Goal: Task Accomplishment & Management: Manage account settings

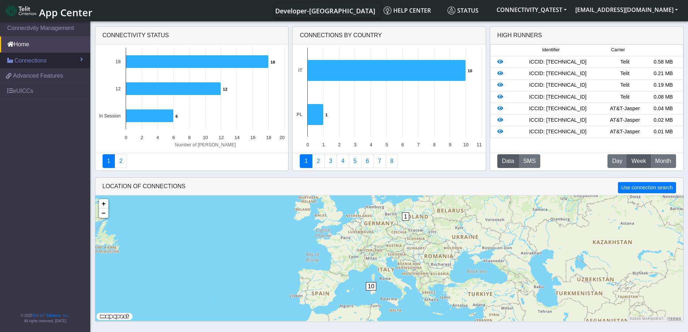
click at [31, 62] on span "Connections" at bounding box center [30, 60] width 32 height 9
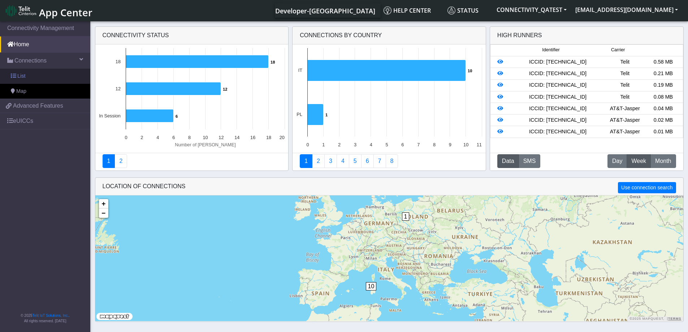
click at [27, 73] on link "List" at bounding box center [45, 76] width 90 height 15
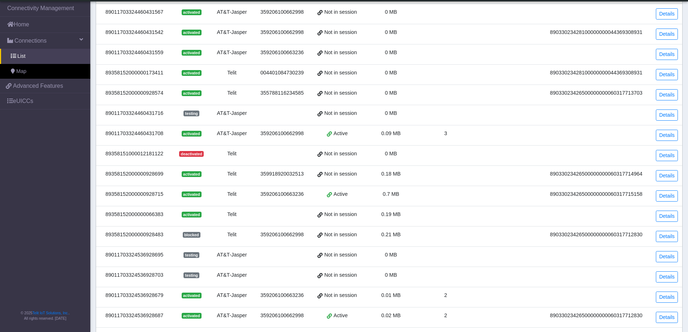
scroll to position [72, 0]
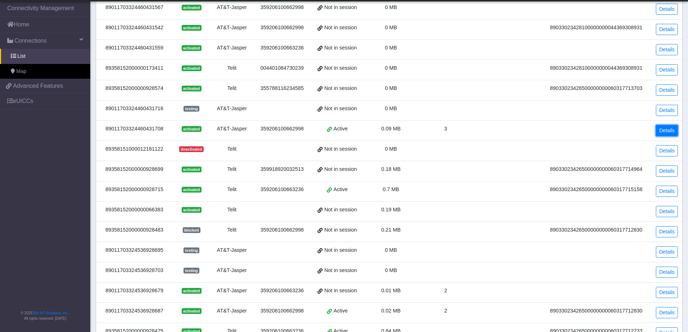
click at [670, 130] on link "Details" at bounding box center [667, 130] width 22 height 11
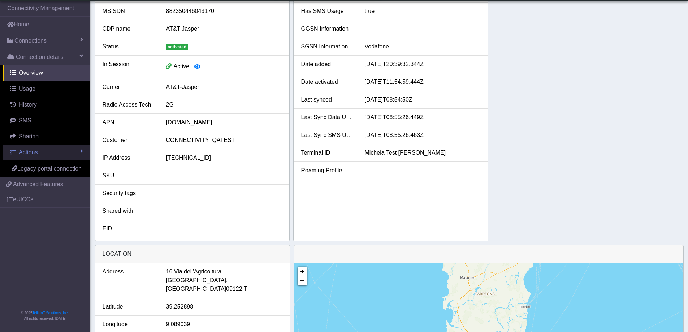
click at [30, 152] on span "Actions" at bounding box center [28, 152] width 19 height 6
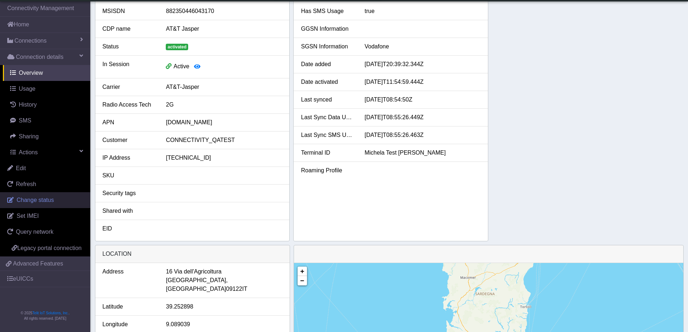
click at [38, 199] on span "Change status" at bounding box center [35, 200] width 37 height 6
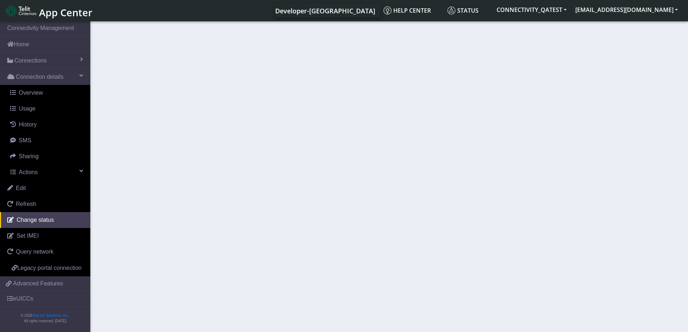
select select "activated"
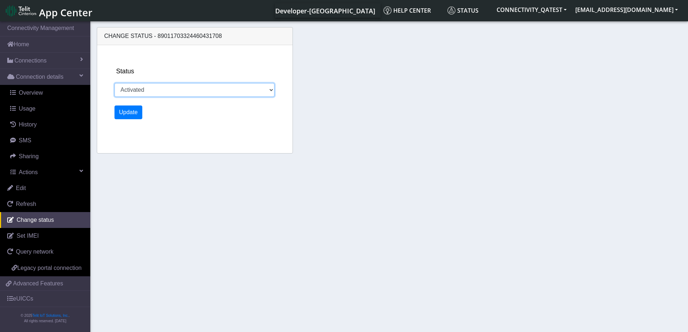
click at [144, 91] on select "Activated Ready Deactivated Inventory Retired" at bounding box center [194, 90] width 160 height 14
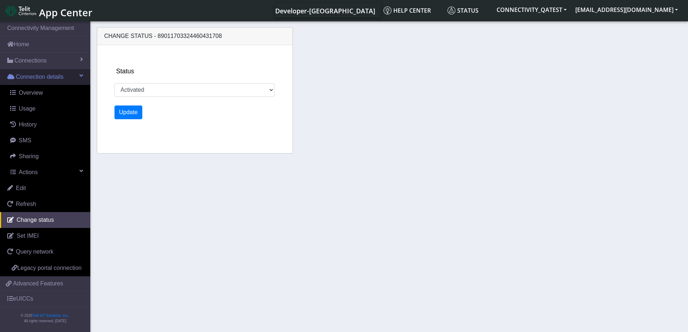
click at [38, 79] on span "Connection details" at bounding box center [40, 77] width 48 height 9
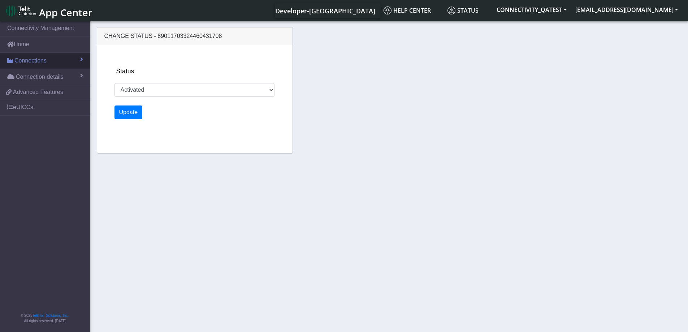
click at [64, 61] on link "Connections" at bounding box center [45, 61] width 90 height 16
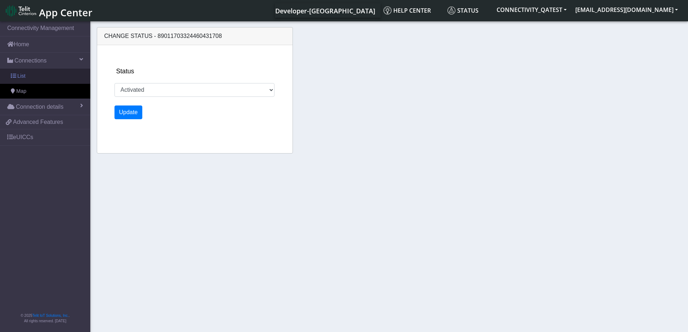
click at [28, 77] on link "List" at bounding box center [45, 76] width 90 height 15
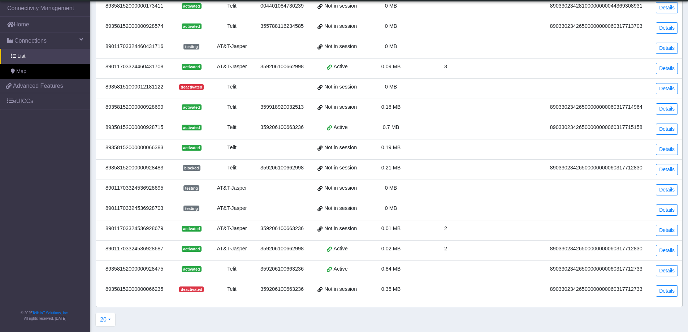
scroll to position [135, 0]
click at [21, 100] on link "eUICCs" at bounding box center [45, 101] width 90 height 16
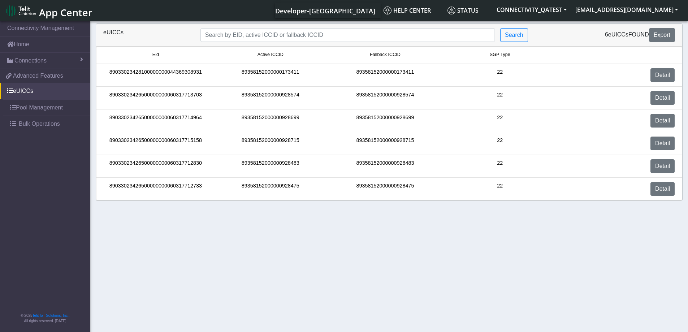
click at [388, 186] on div "89358152000000928475" at bounding box center [385, 189] width 115 height 14
copy div "89358152000000928475"
click at [22, 61] on span "Connections" at bounding box center [30, 60] width 32 height 9
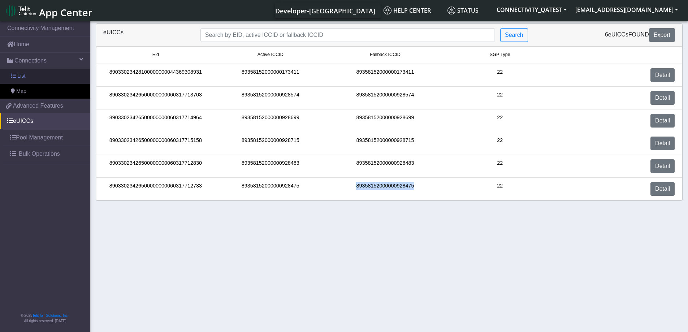
click at [30, 73] on link "List" at bounding box center [45, 76] width 90 height 15
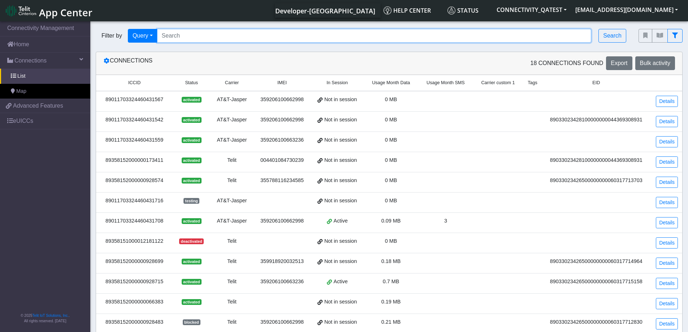
click at [205, 32] on input "Search..." at bounding box center [374, 36] width 435 height 14
paste input "89358152000000928475"
type input "89358152000000928475"
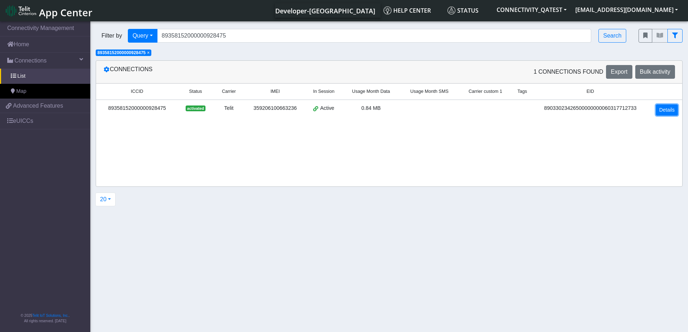
click at [672, 107] on link "Details" at bounding box center [667, 109] width 22 height 11
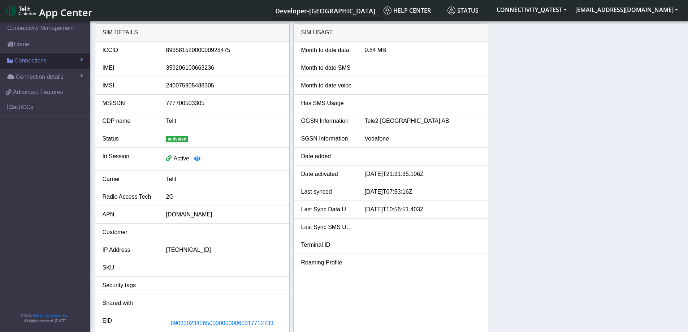
click at [49, 60] on link "Connections" at bounding box center [45, 61] width 90 height 16
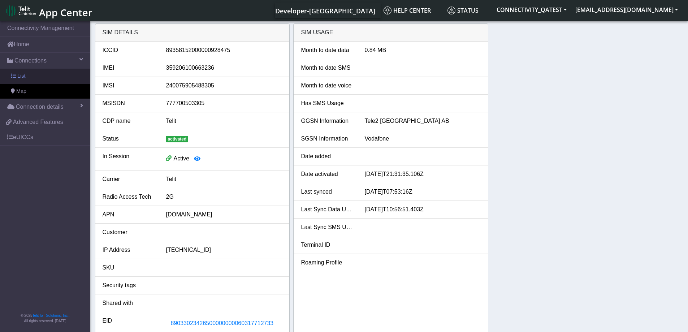
click at [26, 72] on link "List" at bounding box center [45, 76] width 90 height 15
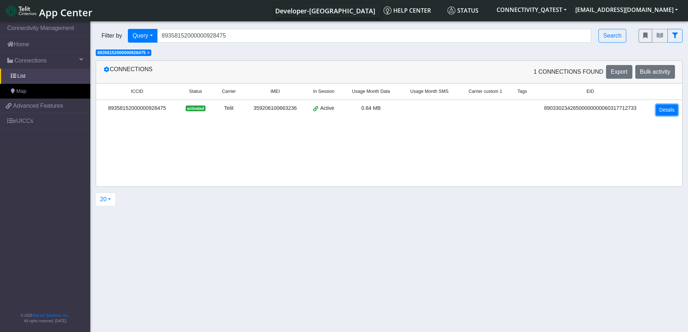
click at [657, 110] on link "Details" at bounding box center [667, 109] width 22 height 11
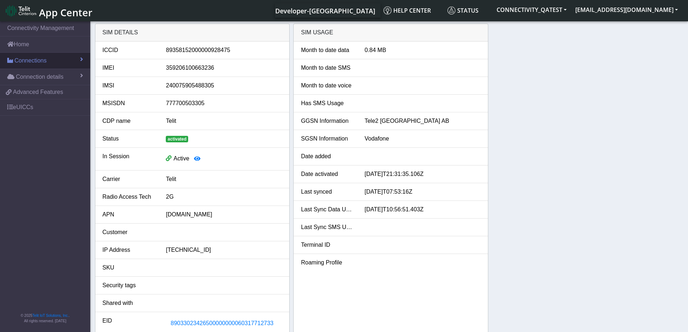
click at [78, 59] on link "Connections" at bounding box center [45, 61] width 90 height 16
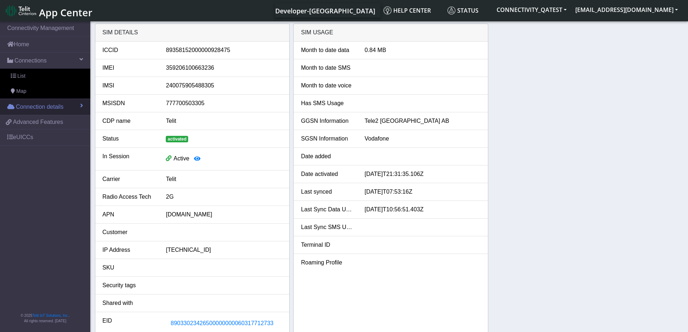
click at [82, 106] on span at bounding box center [81, 106] width 3 height 6
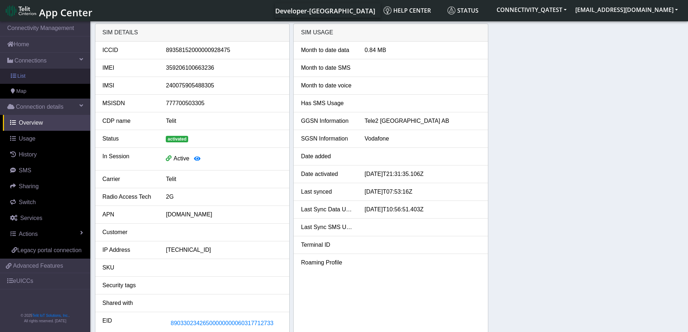
click at [20, 74] on span "List" at bounding box center [21, 76] width 8 height 8
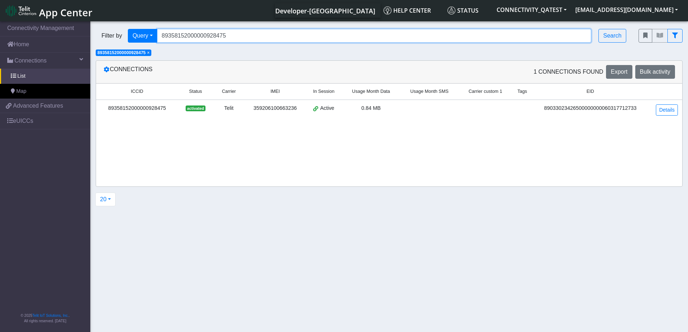
click at [204, 35] on input "89358152000000928475" at bounding box center [374, 36] width 435 height 14
click at [150, 52] on span "×" at bounding box center [148, 52] width 3 height 5
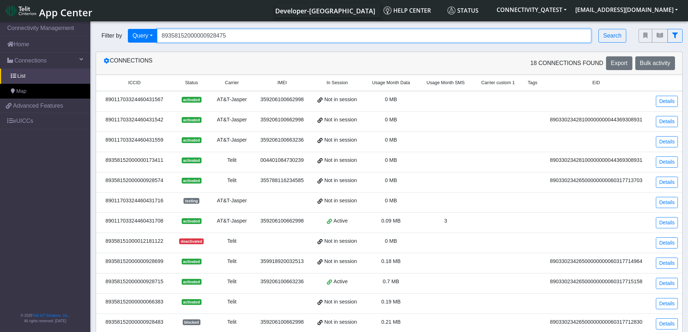
click at [243, 35] on input "89358152000000928475" at bounding box center [374, 36] width 435 height 14
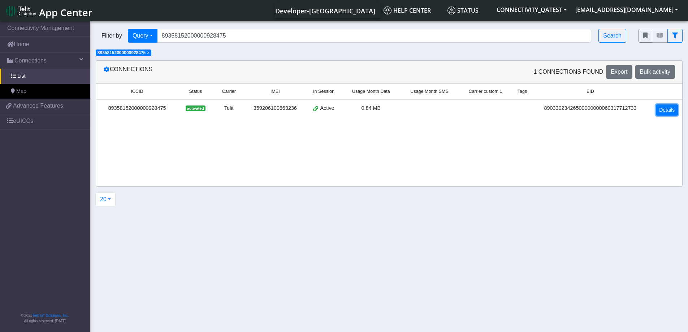
click at [672, 110] on link "Details" at bounding box center [667, 109] width 22 height 11
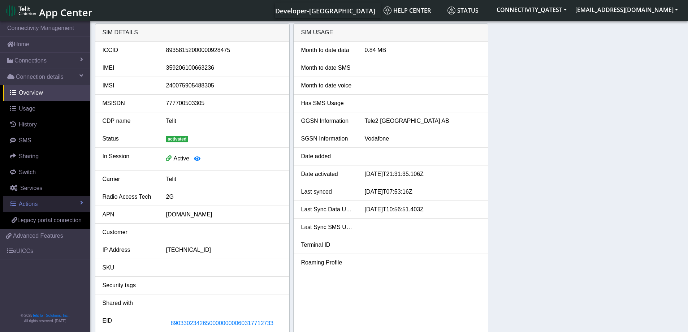
click at [39, 206] on link "Actions" at bounding box center [46, 204] width 87 height 16
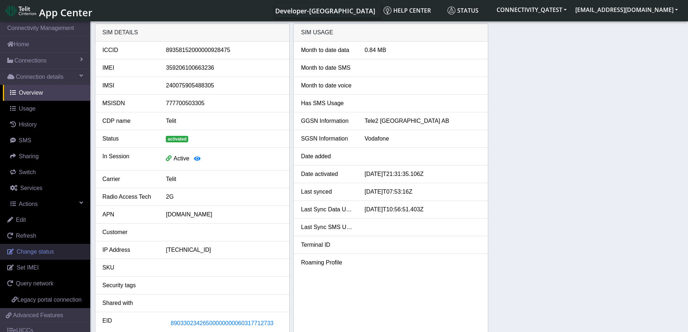
click at [44, 253] on span "Change status" at bounding box center [35, 251] width 37 height 6
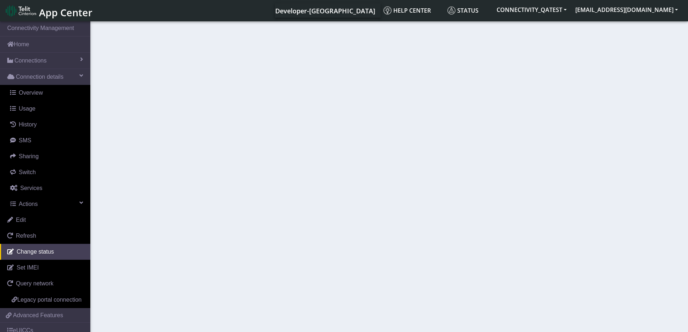
select select "activated"
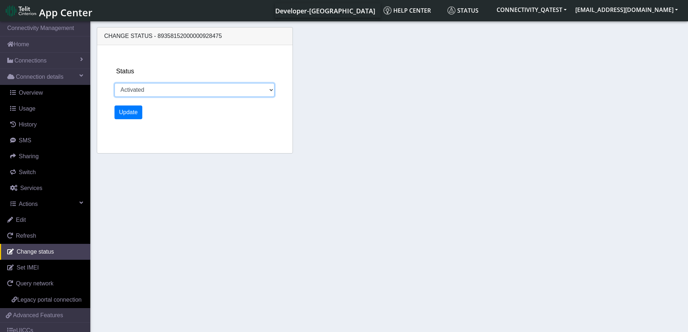
click at [149, 92] on select "Activated Deactivated Blocked" at bounding box center [194, 90] width 160 height 14
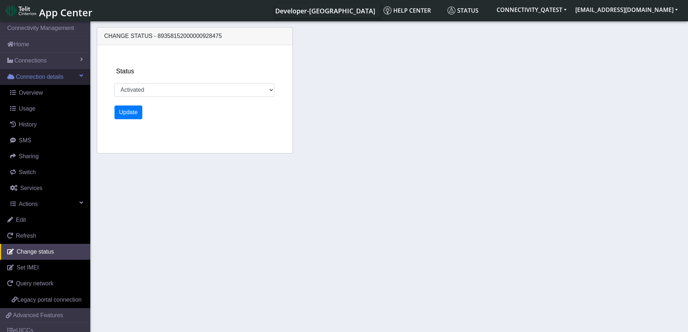
click at [69, 76] on link "Connection details" at bounding box center [45, 77] width 90 height 16
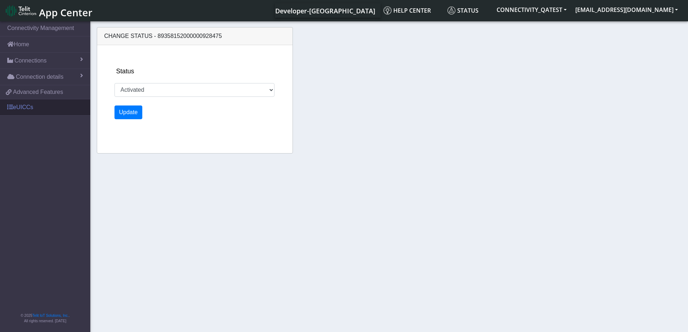
click at [27, 108] on link "eUICCs" at bounding box center [45, 107] width 90 height 16
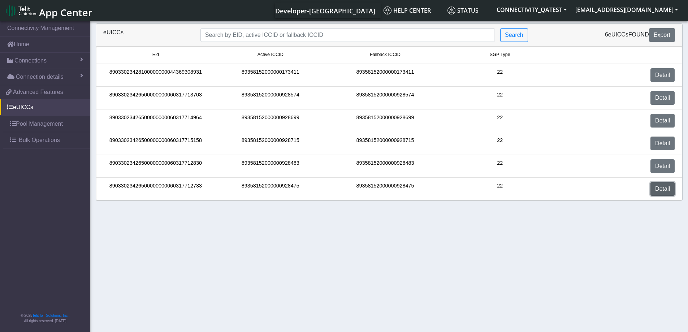
click at [661, 187] on link "Detail" at bounding box center [663, 189] width 24 height 14
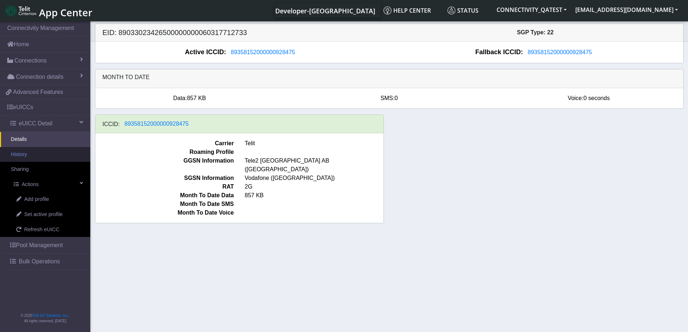
click at [38, 153] on link "History" at bounding box center [45, 154] width 90 height 15
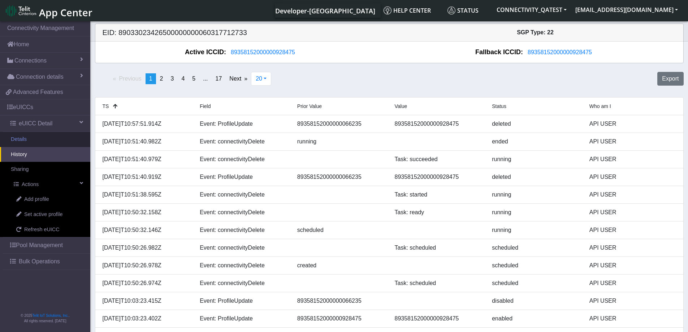
click at [21, 141] on link "Details" at bounding box center [45, 139] width 90 height 15
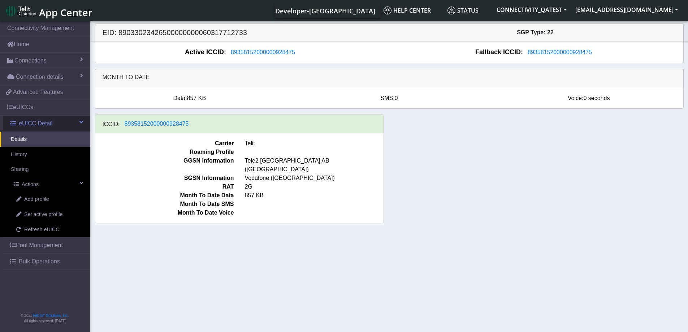
click at [76, 123] on link "eUICC Detail" at bounding box center [46, 124] width 87 height 16
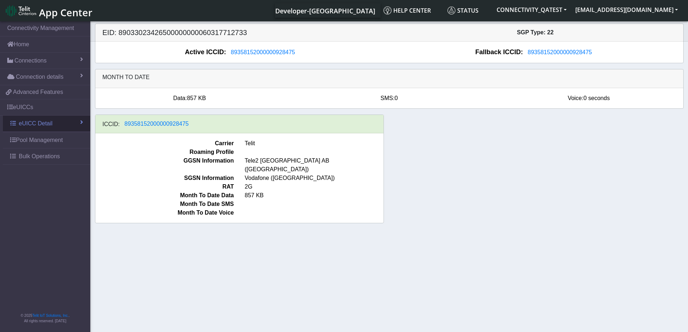
click at [79, 126] on link "eUICC Detail" at bounding box center [46, 124] width 87 height 16
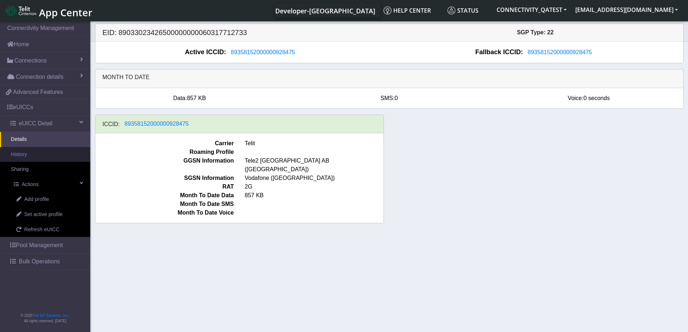
click at [51, 154] on link "History" at bounding box center [45, 154] width 90 height 15
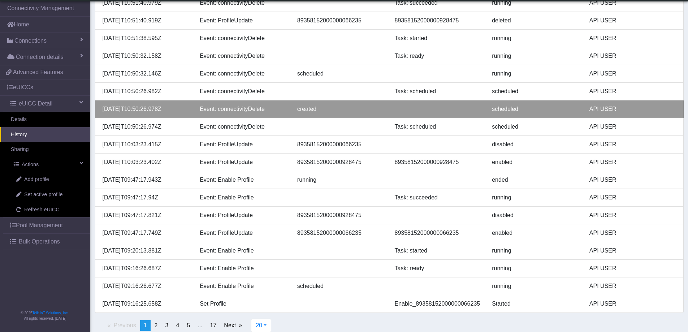
scroll to position [146, 0]
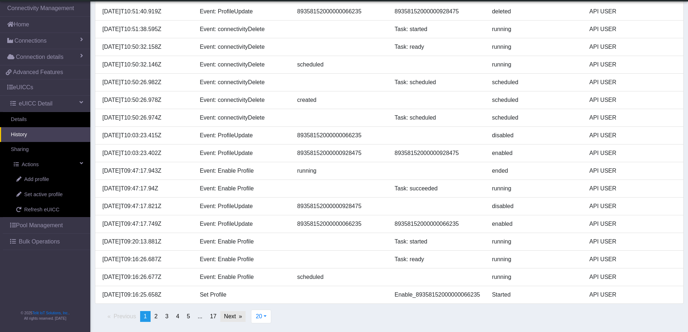
click at [237, 317] on link "Next page" at bounding box center [232, 316] width 25 height 11
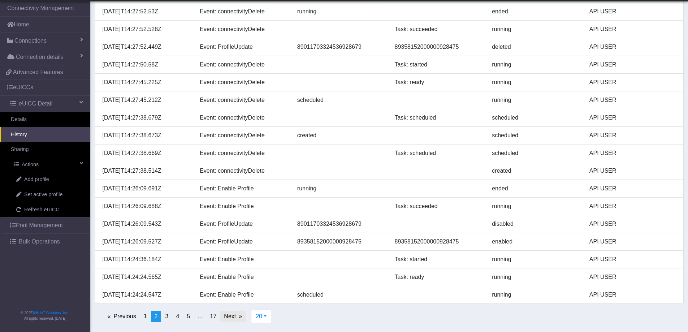
click at [233, 316] on link "Next page" at bounding box center [232, 316] width 25 height 11
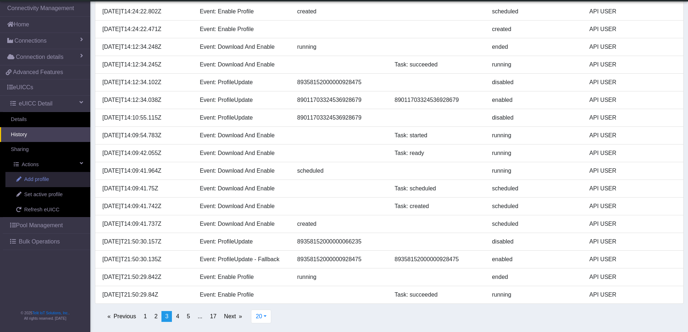
click at [39, 180] on span "Add profile" at bounding box center [36, 180] width 25 height 8
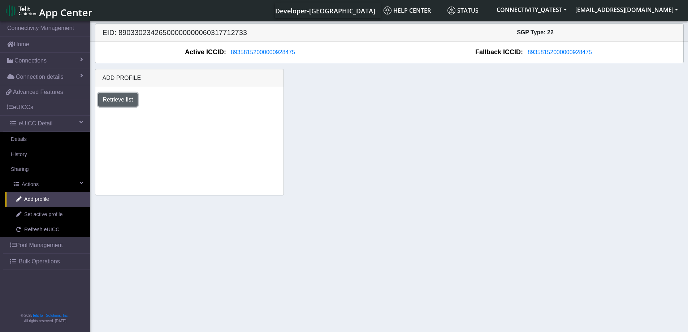
click at [120, 97] on button "Retrieve list" at bounding box center [118, 100] width 40 height 14
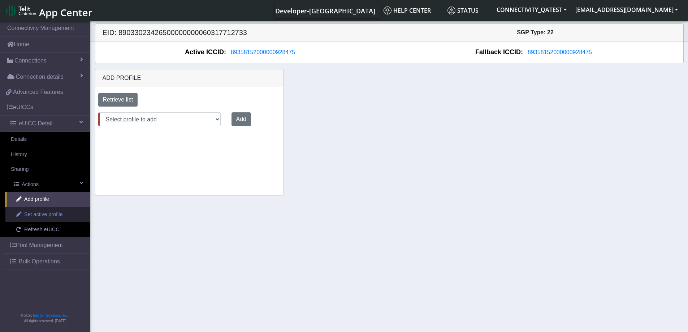
click at [38, 217] on span "Set active profile" at bounding box center [43, 215] width 38 height 8
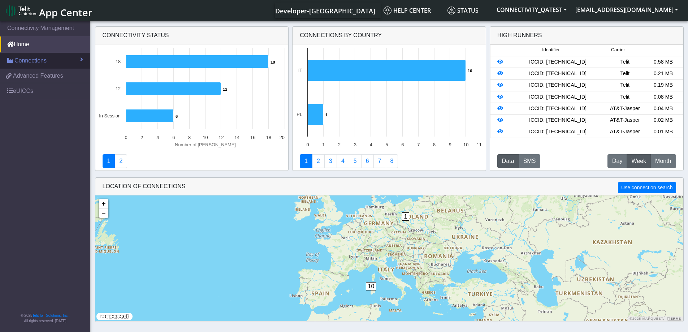
click at [21, 60] on span "Connections" at bounding box center [30, 60] width 32 height 9
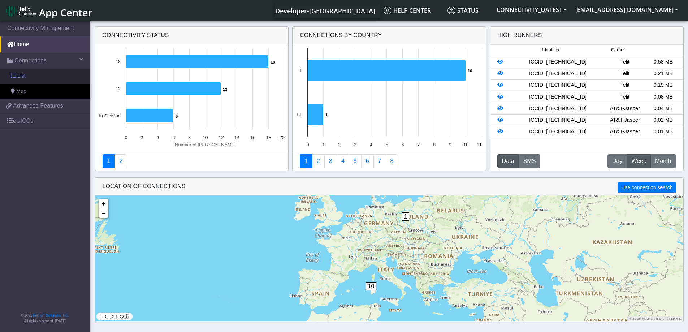
click at [22, 72] on link "List" at bounding box center [45, 76] width 90 height 15
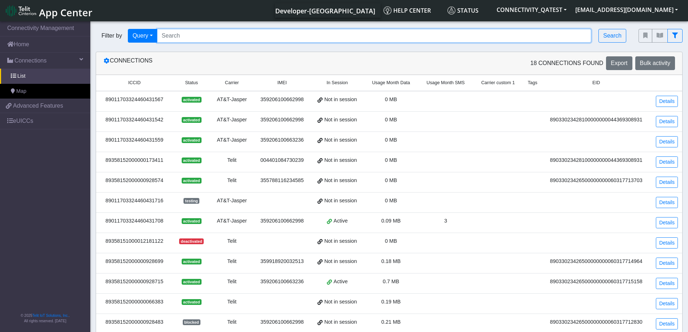
click at [195, 38] on input "Search..." at bounding box center [374, 36] width 435 height 14
paste input "89358152000000028151"
type input "89358152000000028151"
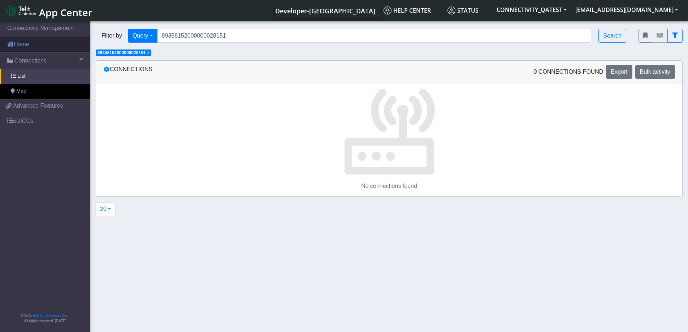
click at [24, 44] on link "Home" at bounding box center [45, 44] width 90 height 16
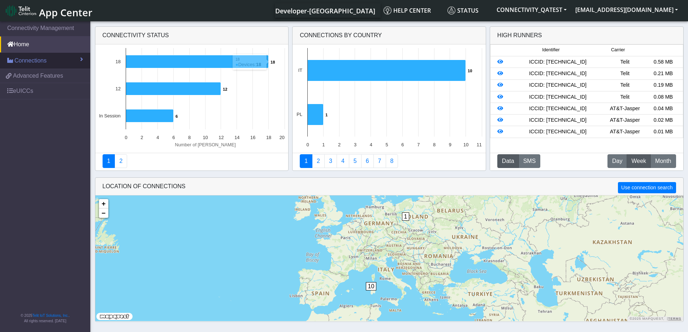
click at [26, 63] on span "Connections" at bounding box center [30, 60] width 32 height 9
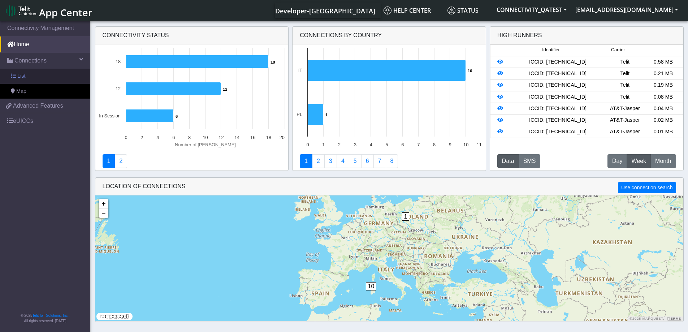
click at [22, 79] on span "List" at bounding box center [21, 76] width 8 height 8
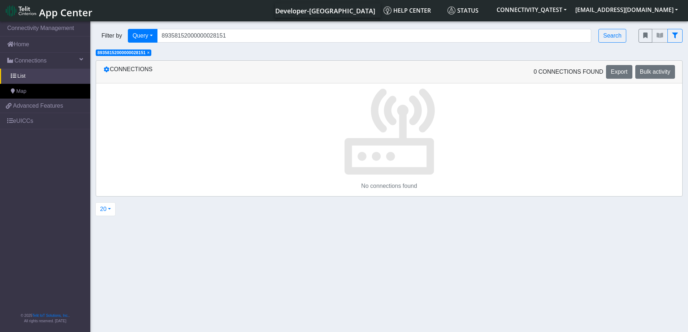
drag, startPoint x: 195, startPoint y: 0, endPoint x: 73, endPoint y: 252, distance: 280.3
click at [73, 252] on nav "Connectivity Management Home Connections List Map 3246628435de1b35b45111927fc99…" at bounding box center [45, 177] width 90 height 315
click at [19, 121] on link "eUICCs" at bounding box center [45, 121] width 90 height 16
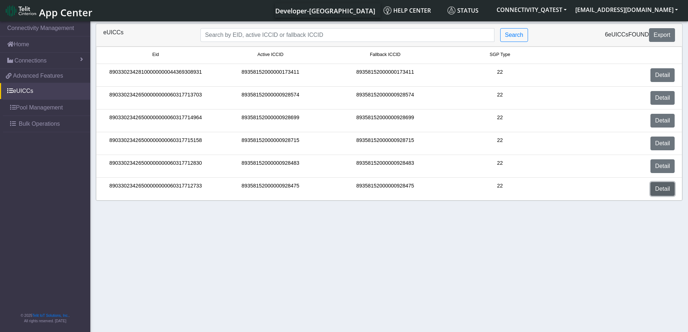
click at [662, 191] on link "Detail" at bounding box center [663, 189] width 24 height 14
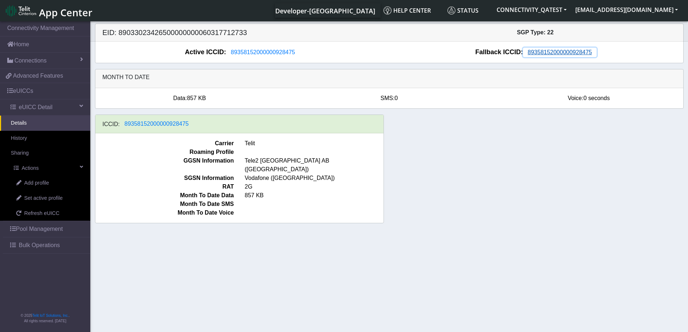
click at [578, 51] on span "89358152000000928475" at bounding box center [560, 52] width 64 height 6
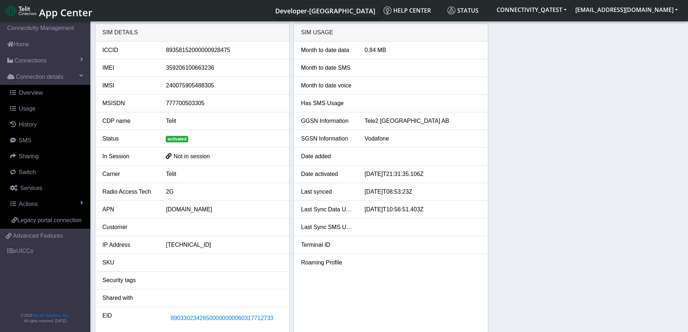
click at [219, 46] on div "89358152000000928475" at bounding box center [223, 50] width 127 height 9
click at [216, 50] on div "89358152000000928475" at bounding box center [223, 50] width 127 height 9
copy div "89358152000000928475"
click at [27, 206] on span "Actions" at bounding box center [28, 204] width 19 height 6
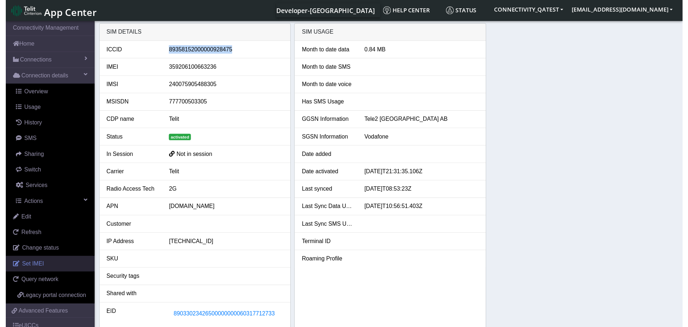
scroll to position [36, 0]
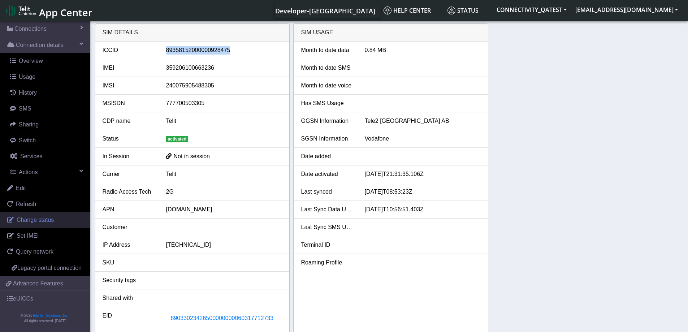
click at [48, 218] on span "Change status" at bounding box center [35, 220] width 37 height 6
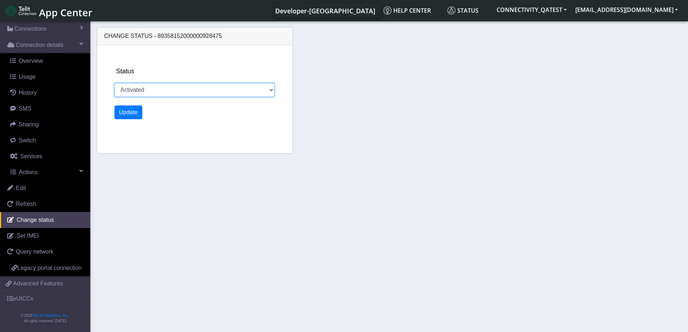
click at [173, 92] on select "Activated Deactivated Blocked" at bounding box center [194, 90] width 160 height 14
select select "deactivated"
click at [114, 83] on select "Activated Deactivated Blocked" at bounding box center [194, 90] width 160 height 14
click at [130, 112] on button "Update" at bounding box center [128, 112] width 28 height 14
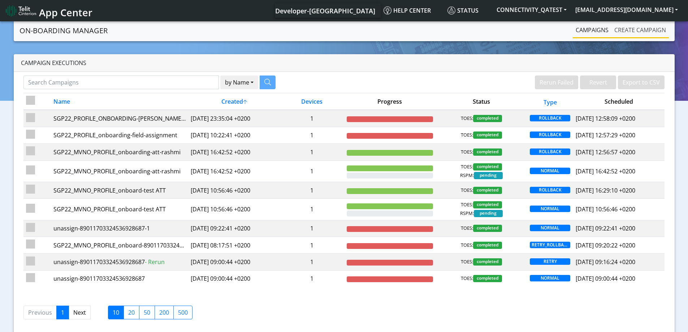
click at [636, 30] on link "Create campaign" at bounding box center [639, 30] width 57 height 14
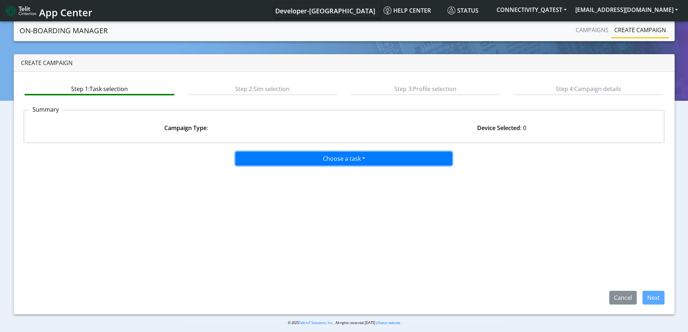
click at [299, 162] on button "Choose a task" at bounding box center [343, 159] width 217 height 14
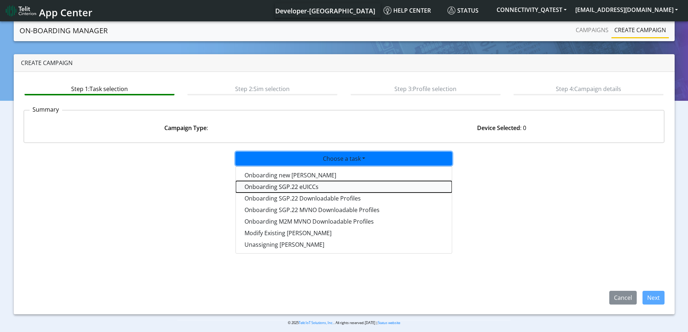
click at [291, 188] on tasksgp22eUICC-dropdown "Onboarding SGP.22 eUICCs" at bounding box center [344, 187] width 216 height 12
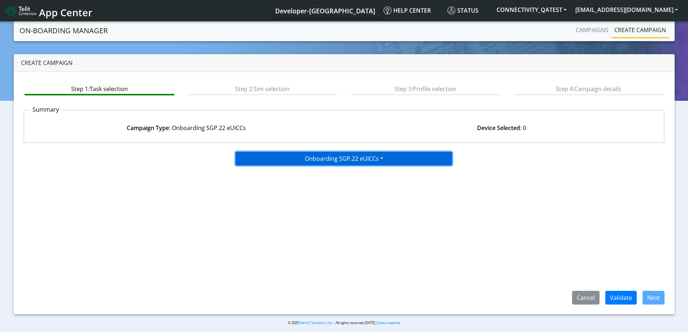
click at [362, 159] on button "Onboarding SGP.22 eUICCs" at bounding box center [343, 159] width 217 height 14
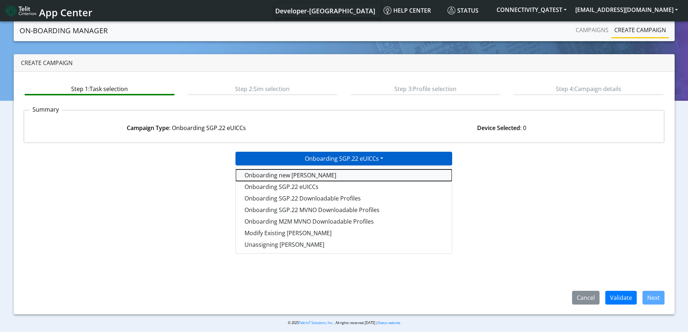
click at [284, 178] on tasktoes-dropdown "Onboarding new SIMs" at bounding box center [344, 175] width 216 height 12
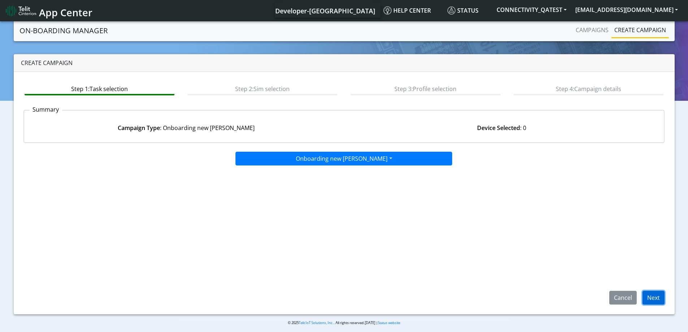
click at [658, 299] on button "Next" at bounding box center [654, 298] width 22 height 14
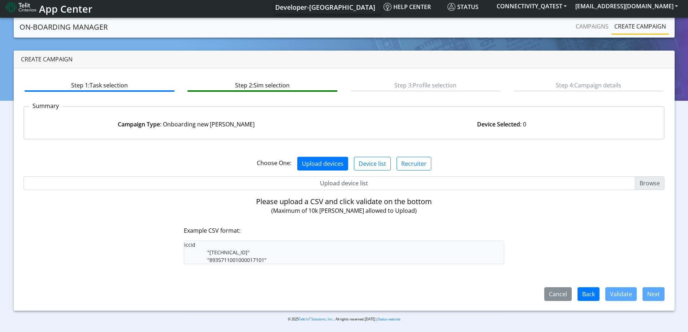
scroll to position [5, 0]
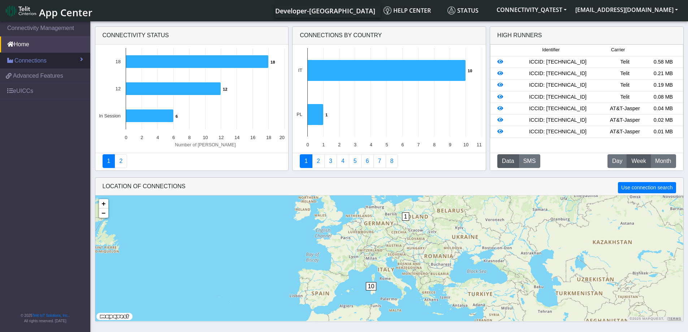
click at [44, 62] on span "Connections" at bounding box center [30, 60] width 32 height 9
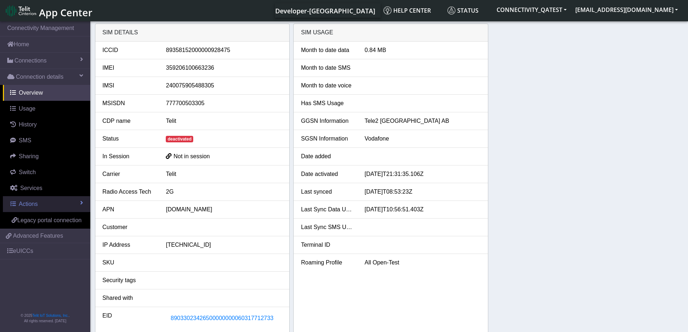
click at [38, 204] on link "Actions" at bounding box center [46, 204] width 87 height 16
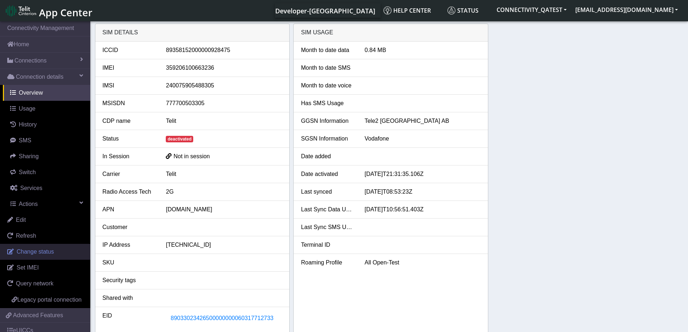
click at [35, 255] on span "Change status" at bounding box center [35, 251] width 37 height 6
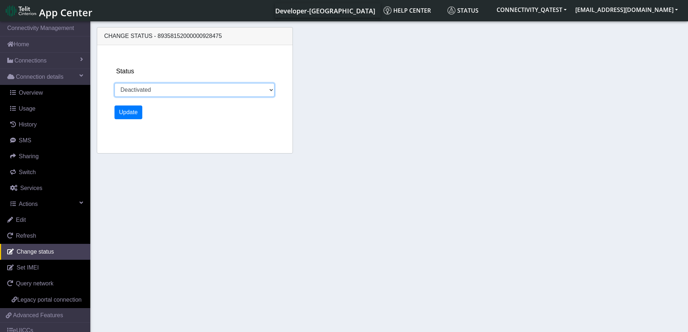
click at [153, 95] on select "Activated Deactivated Blocked" at bounding box center [194, 90] width 160 height 14
select select "activated"
click at [114, 83] on select "Activated Deactivated Blocked" at bounding box center [194, 90] width 160 height 14
click at [130, 115] on button "Update" at bounding box center [128, 112] width 28 height 14
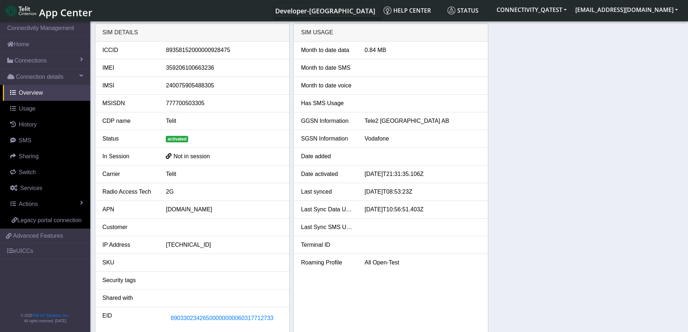
drag, startPoint x: 177, startPoint y: 0, endPoint x: 181, endPoint y: 137, distance: 137.0
click at [181, 137] on span "activated" at bounding box center [177, 139] width 22 height 7
drag, startPoint x: 228, startPoint y: 51, endPoint x: 166, endPoint y: 47, distance: 61.5
click at [166, 47] on div "89358152000000928475" at bounding box center [223, 50] width 127 height 9
copy div "89358152000000928475"
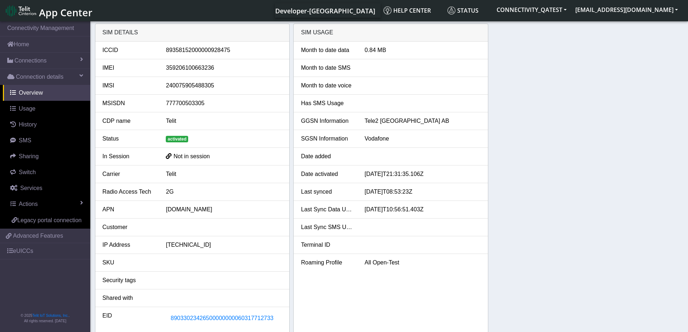
drag, startPoint x: 140, startPoint y: 1, endPoint x: 273, endPoint y: 139, distance: 191.3
click at [273, 139] on div "activated" at bounding box center [223, 138] width 127 height 9
